Goal: Register for event/course

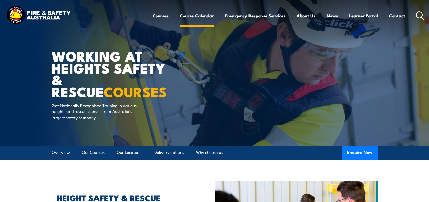
click at [198, 19] on link "Course Calendar" at bounding box center [197, 15] width 34 height 13
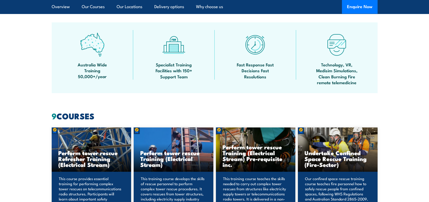
scroll to position [340, 0]
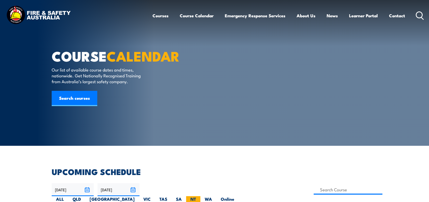
click at [200, 196] on label "NT" at bounding box center [193, 201] width 14 height 10
click at [199, 196] on input "NT" at bounding box center [197, 197] width 3 height 3
radio input "true"
